Goal: Task Accomplishment & Management: Use online tool/utility

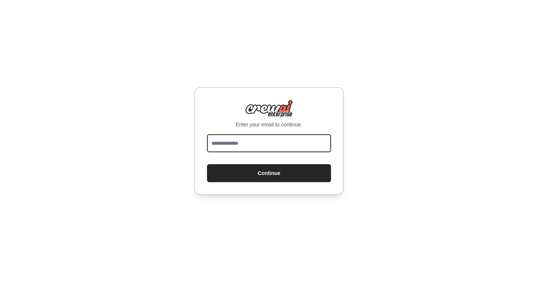
click at [267, 139] on input "email" at bounding box center [269, 143] width 124 height 18
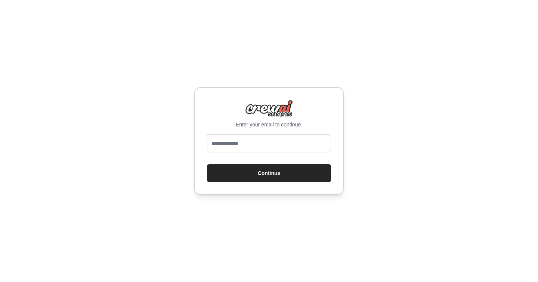
click at [470, 142] on div "Enter your email to continue. Continue" at bounding box center [269, 141] width 538 height 282
click at [447, 86] on div "Enter your email to continue. Continue" at bounding box center [269, 141] width 538 height 282
click at [392, 195] on div "Enter your email to continue. Continue" at bounding box center [269, 141] width 538 height 282
click at [378, 166] on div "Enter your email to continue. Continue" at bounding box center [269, 141] width 538 height 282
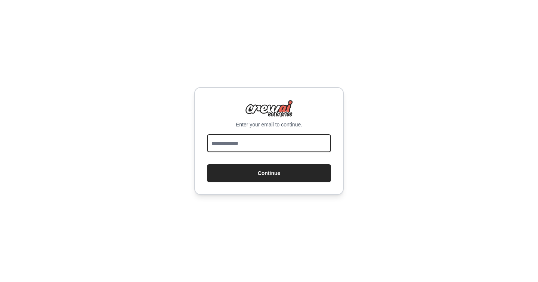
click at [301, 144] on input "email" at bounding box center [269, 143] width 124 height 18
type input "**********"
click at [207, 164] on button "Continue" at bounding box center [269, 173] width 124 height 18
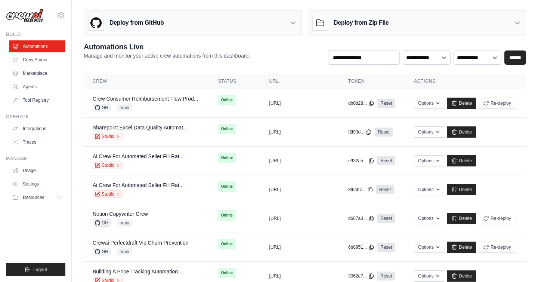
click at [35, 53] on ul "Automations Crew Studio Marketplace Agents Tool Registry" at bounding box center [37, 73] width 56 height 66
click at [39, 60] on link "Crew Studio" at bounding box center [38, 60] width 56 height 12
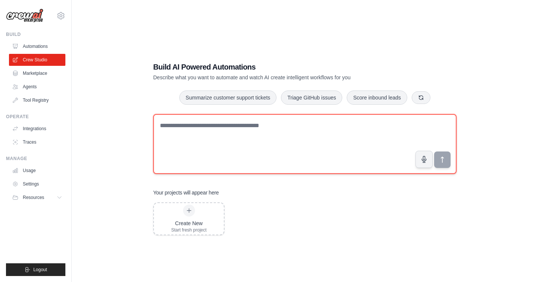
click at [236, 142] on textarea at bounding box center [304, 144] width 303 height 60
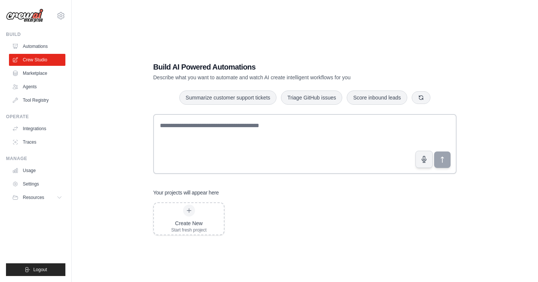
click at [386, 235] on div "Build AI Powered Automations Describe what you want to automate and watch AI cr…" at bounding box center [304, 148] width 321 height 197
click at [45, 76] on link "Marketplace" at bounding box center [38, 73] width 56 height 12
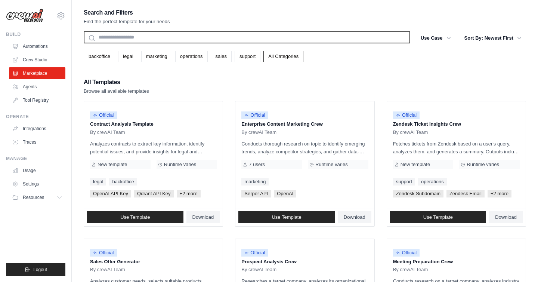
click at [190, 37] on input "text" at bounding box center [247, 37] width 326 height 12
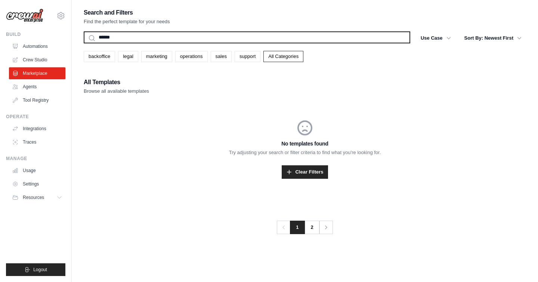
type input "*******"
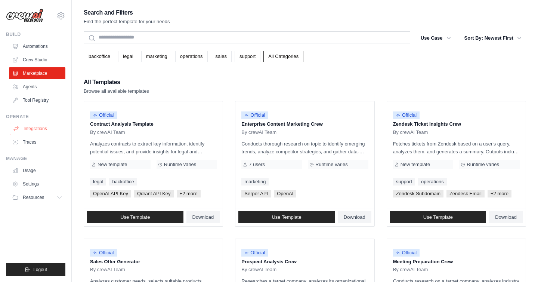
click at [34, 128] on link "Integrations" at bounding box center [38, 128] width 56 height 12
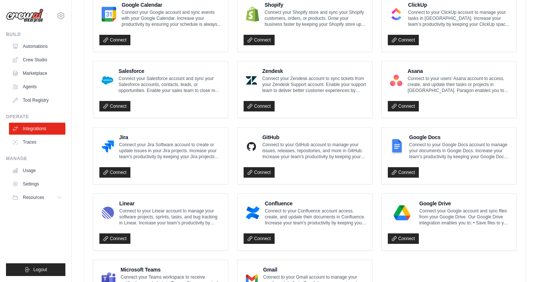
scroll to position [365, 0]
